Goal: Task Accomplishment & Management: Complete application form

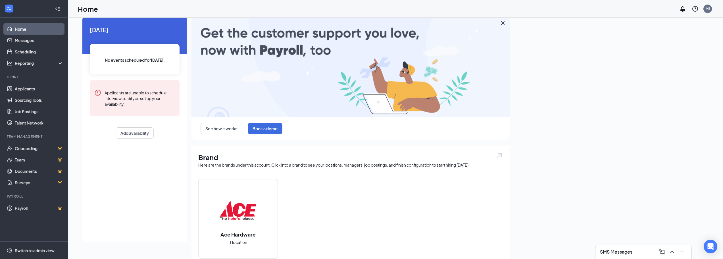
scroll to position [28, 0]
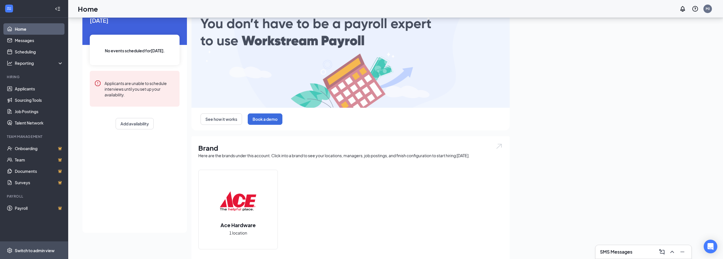
click at [29, 249] on div "Switch to admin view" at bounding box center [35, 251] width 40 height 6
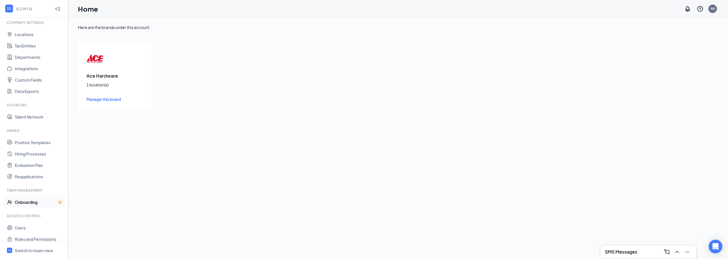
scroll to position [26, 0]
click at [21, 221] on link "Users" at bounding box center [39, 221] width 49 height 11
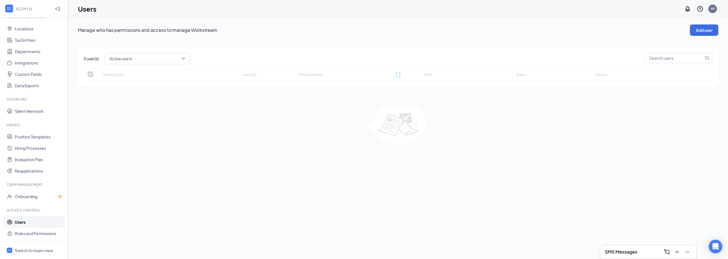
checkbox input "false"
click at [703, 29] on button "Add user" at bounding box center [704, 29] width 28 height 11
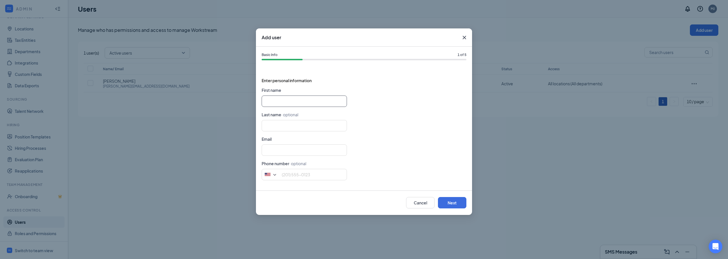
click at [316, 104] on input "text" at bounding box center [304, 101] width 85 height 11
type input "[PERSON_NAME]"
type input "Selle4rs"
type input "aq"
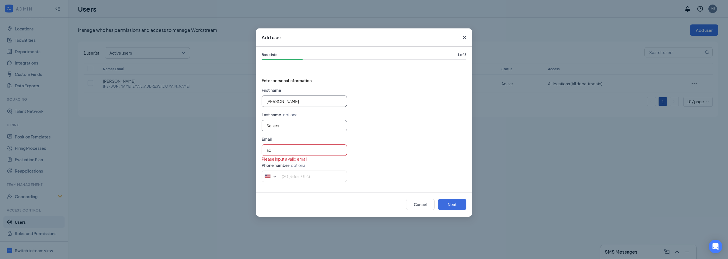
type input "Sellers"
type input "A"
type input "[PERSON_NAME][EMAIL_ADDRESS][DOMAIN_NAME]"
click at [448, 203] on button "Next" at bounding box center [452, 204] width 28 height 11
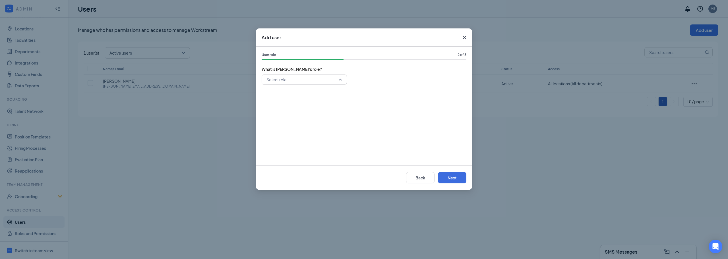
click at [323, 79] on input "search" at bounding box center [302, 80] width 74 height 10
click at [325, 149] on span "Store Manager" at bounding box center [304, 147] width 76 height 6
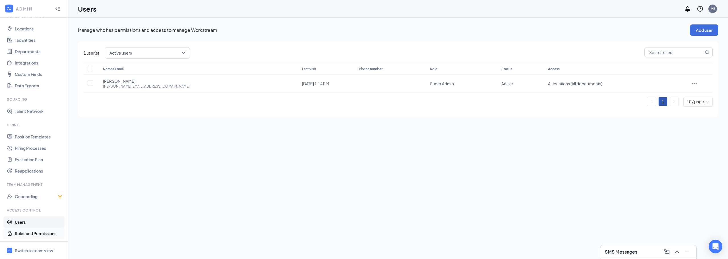
click at [39, 231] on link "Roles and Permissions" at bounding box center [39, 233] width 49 height 11
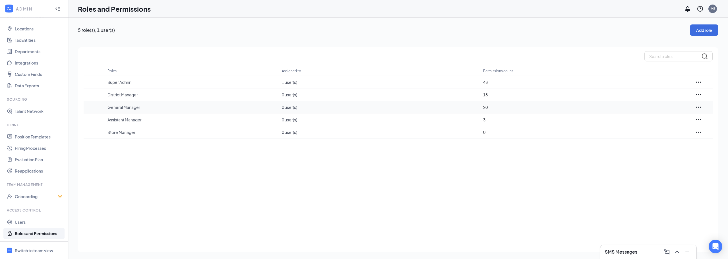
click at [697, 108] on icon "Ellipses" at bounding box center [698, 107] width 7 height 7
click at [511, 114] on td "3" at bounding box center [583, 119] width 201 height 13
click at [473, 105] on p "0 user(s)" at bounding box center [380, 107] width 196 height 6
click at [700, 107] on icon "Ellipses" at bounding box center [698, 107] width 7 height 7
click at [654, 125] on p "Edit" at bounding box center [673, 124] width 48 height 6
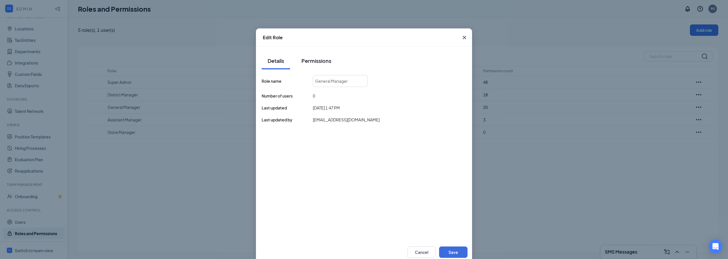
click at [313, 66] on button "Permissions" at bounding box center [316, 60] width 41 height 17
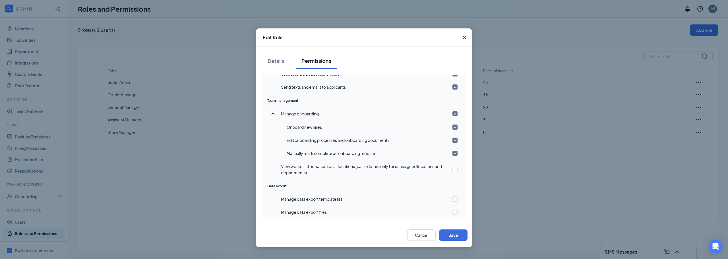
scroll to position [314, 0]
click at [413, 235] on button "Cancel" at bounding box center [421, 234] width 28 height 11
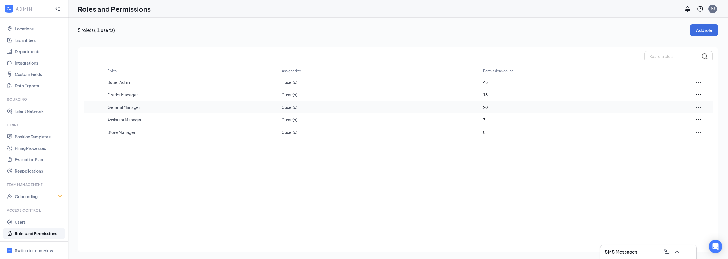
click at [696, 107] on icon "Ellipses" at bounding box center [698, 107] width 5 height 1
click at [700, 105] on icon "Ellipses" at bounding box center [698, 107] width 7 height 7
click at [700, 107] on icon "Ellipses" at bounding box center [698, 107] width 7 height 7
click at [658, 126] on p "Edit" at bounding box center [673, 124] width 48 height 6
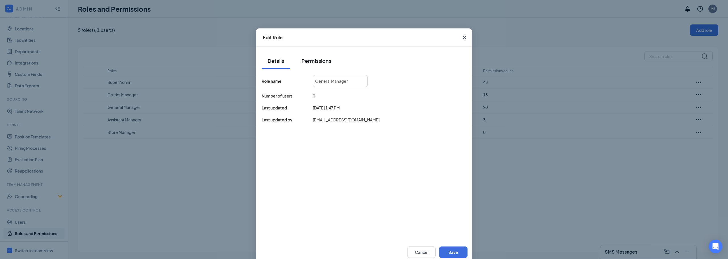
click at [312, 59] on div "Permissions" at bounding box center [316, 60] width 30 height 7
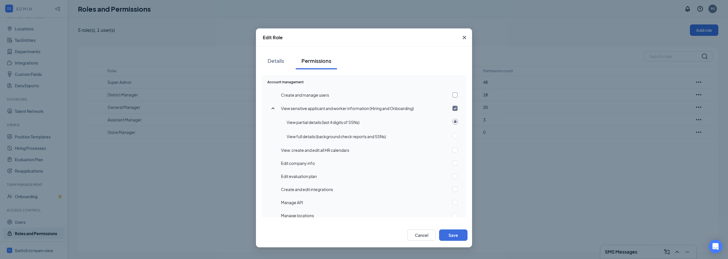
click at [452, 94] on input "checkbox" at bounding box center [454, 94] width 5 height 5
checkbox input "true"
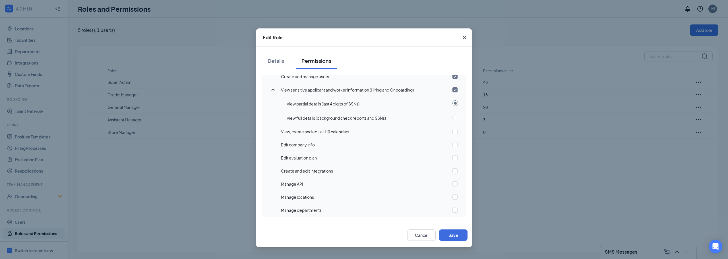
scroll to position [28, 0]
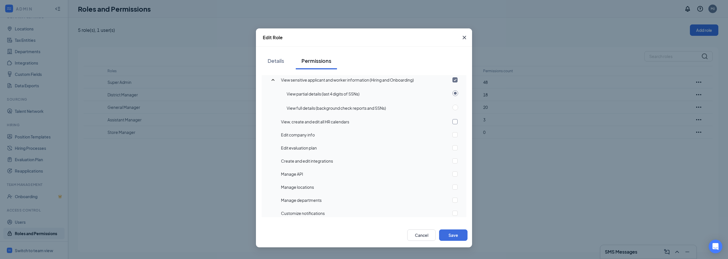
click at [452, 120] on input "checkbox" at bounding box center [454, 121] width 5 height 5
checkbox input "true"
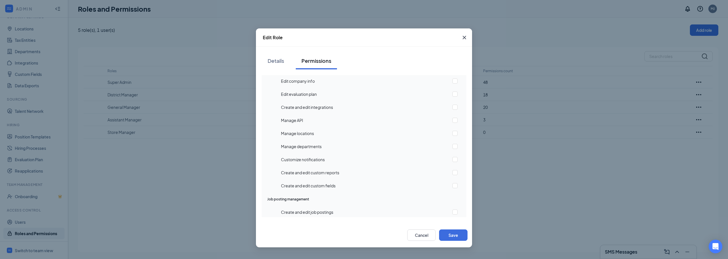
scroll to position [114, 0]
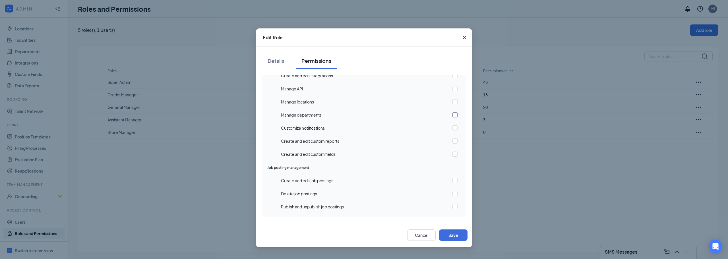
click at [452, 115] on input "checkbox" at bounding box center [454, 114] width 5 height 5
checkbox input "true"
click at [452, 126] on input "checkbox" at bounding box center [454, 127] width 5 height 5
checkbox input "true"
click at [452, 139] on input "checkbox" at bounding box center [454, 140] width 5 height 5
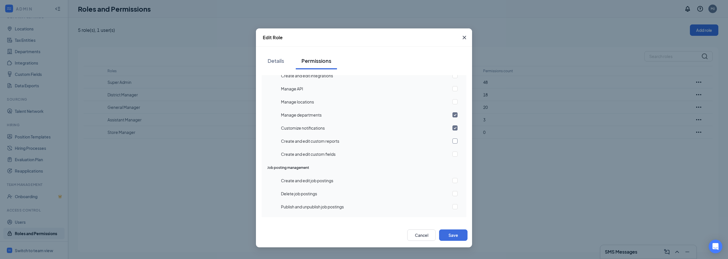
checkbox input "true"
click at [452, 153] on input "checkbox" at bounding box center [454, 154] width 5 height 5
checkbox input "true"
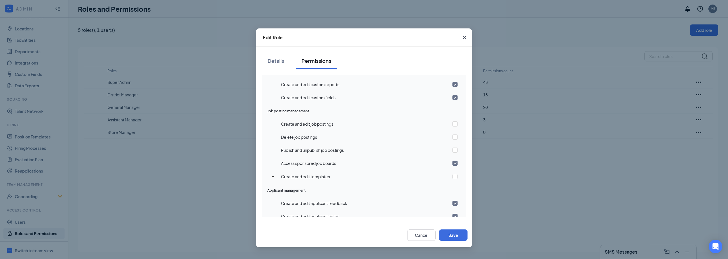
scroll to position [171, 0]
click at [452, 124] on input "checkbox" at bounding box center [454, 123] width 5 height 5
checkbox input "true"
click at [452, 136] on input "checkbox" at bounding box center [454, 136] width 5 height 5
checkbox input "true"
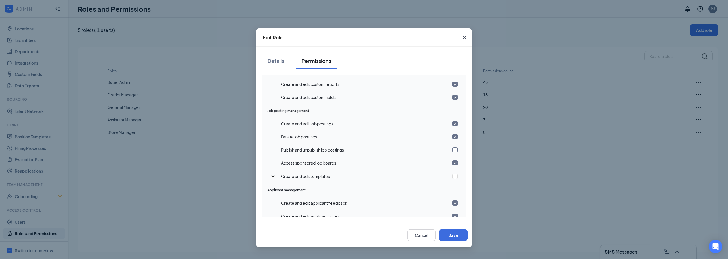
click at [452, 149] on input "checkbox" at bounding box center [454, 149] width 5 height 5
checkbox input "true"
click at [274, 176] on icon "SmallChevronDown" at bounding box center [272, 176] width 7 height 7
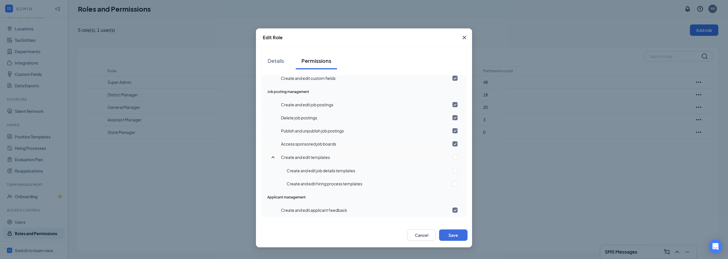
scroll to position [227, 0]
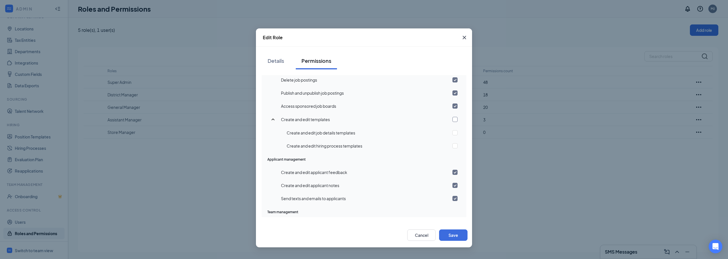
click at [452, 120] on input "checkbox" at bounding box center [454, 119] width 5 height 5
checkbox input "true"
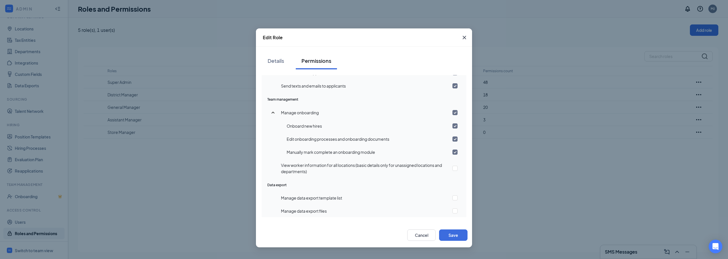
scroll to position [340, 0]
click at [452, 112] on input "checkbox" at bounding box center [454, 112] width 5 height 5
checkbox input "false"
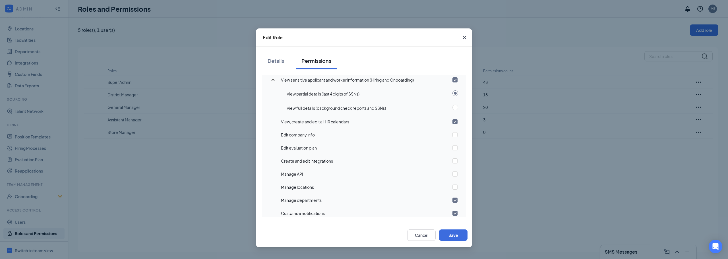
scroll to position [57, 0]
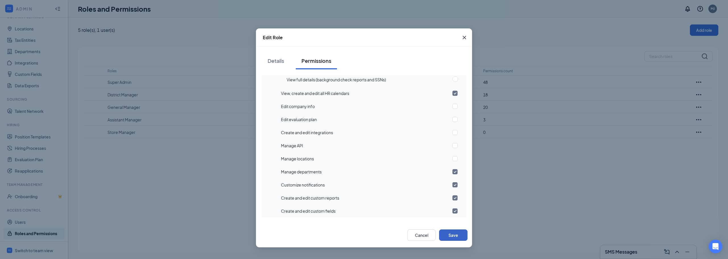
click at [446, 235] on button "Save" at bounding box center [453, 234] width 28 height 11
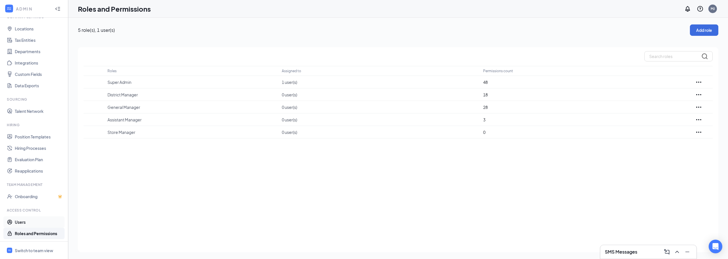
click at [25, 223] on link "Users" at bounding box center [39, 221] width 49 height 11
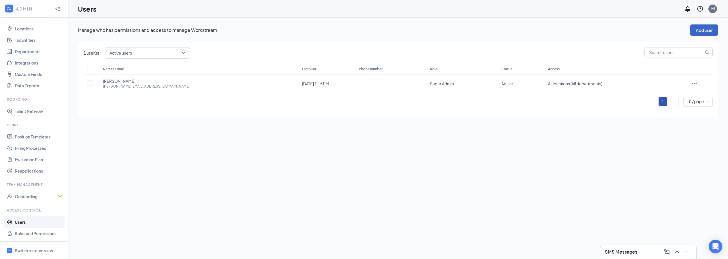
click at [712, 31] on button "Add user" at bounding box center [704, 29] width 28 height 11
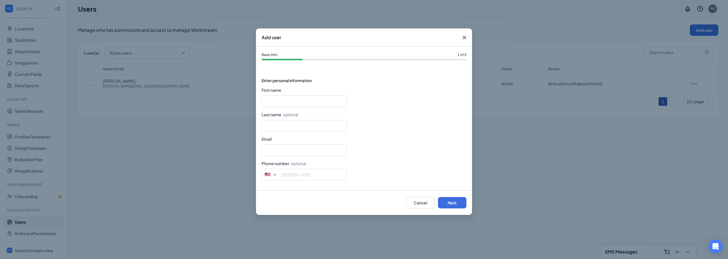
click at [294, 108] on form "First name Last name · optional Email Phone number · optional [GEOGRAPHIC_DATA]…" at bounding box center [364, 136] width 205 height 98
click at [294, 97] on input "text" at bounding box center [304, 101] width 85 height 11
type input "[PERSON_NAME]"
type input "Sellers"
type input "[PERSON_NAME][EMAIL_ADDRESS][DOMAIN_NAME]"
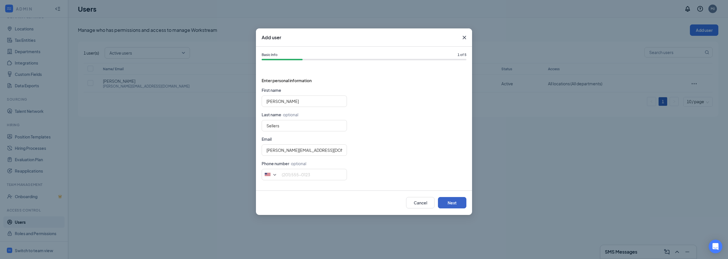
click at [461, 200] on button "Next" at bounding box center [452, 202] width 28 height 11
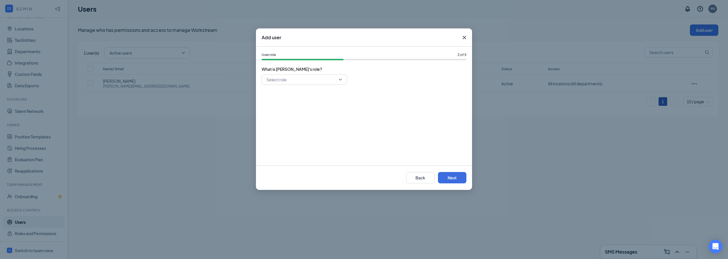
click at [317, 81] on input "search" at bounding box center [302, 80] width 74 height 10
click at [305, 120] on span "General Manager" at bounding box center [304, 120] width 76 height 6
click at [459, 175] on button "Next" at bounding box center [452, 177] width 28 height 11
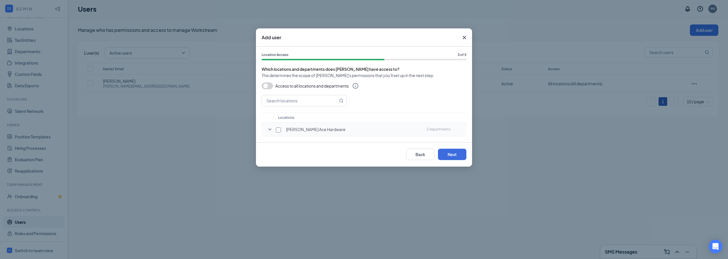
click at [277, 131] on input "checkbox" at bounding box center [278, 129] width 5 height 5
checkbox input "true"
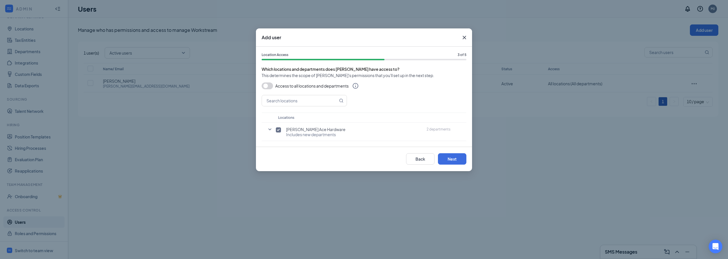
click at [264, 88] on button "button" at bounding box center [267, 85] width 11 height 7
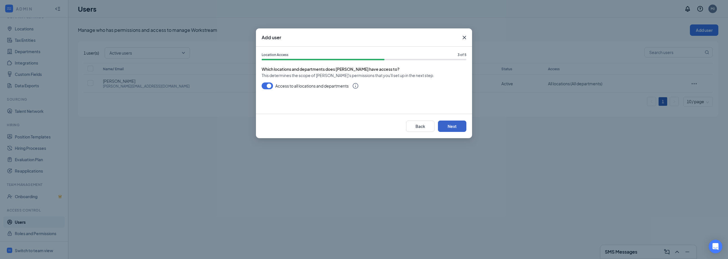
click at [456, 126] on button "Next" at bounding box center [452, 126] width 28 height 11
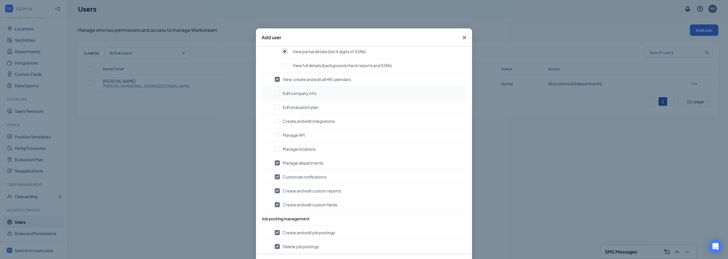
scroll to position [85, 0]
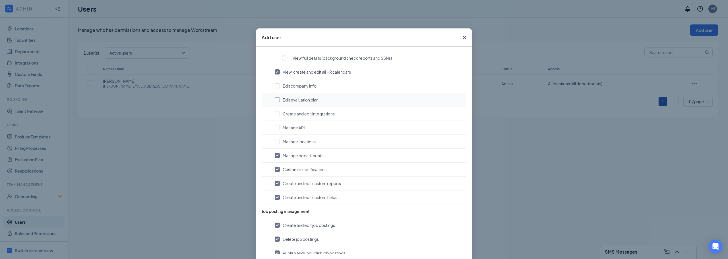
click at [275, 101] on input "checkbox" at bounding box center [277, 99] width 5 height 5
checkbox input "true"
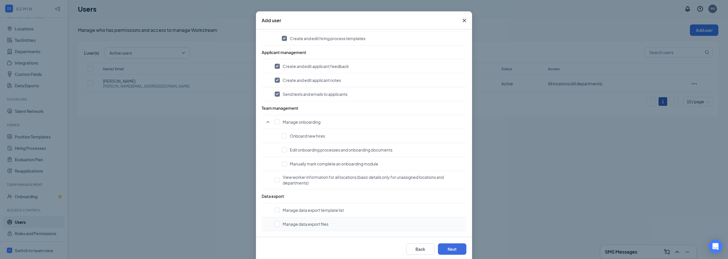
scroll to position [26, 0]
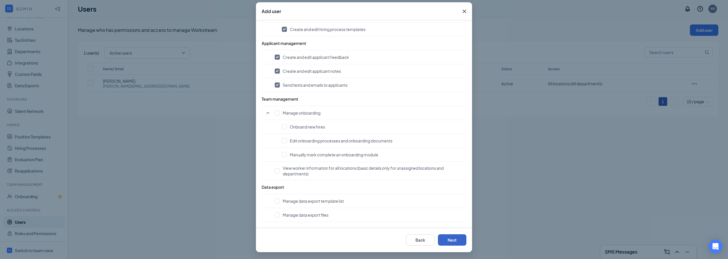
click at [455, 240] on button "Next" at bounding box center [452, 239] width 28 height 11
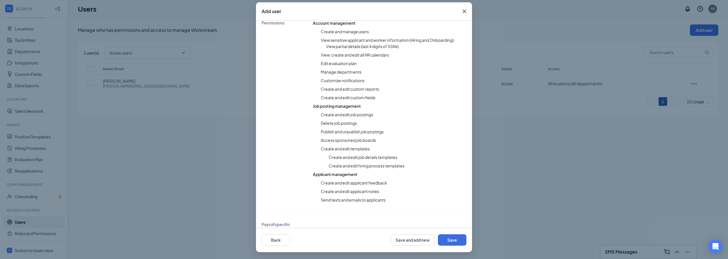
scroll to position [148, 0]
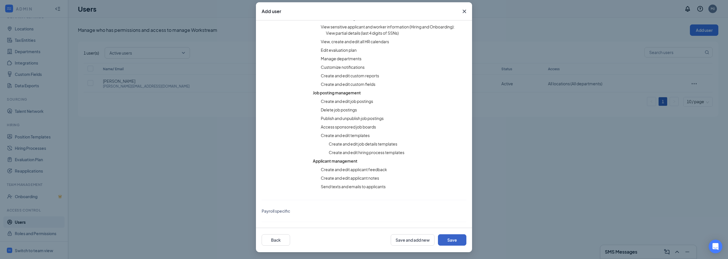
click at [451, 239] on button "Save" at bounding box center [452, 239] width 28 height 11
